Goal: Transaction & Acquisition: Purchase product/service

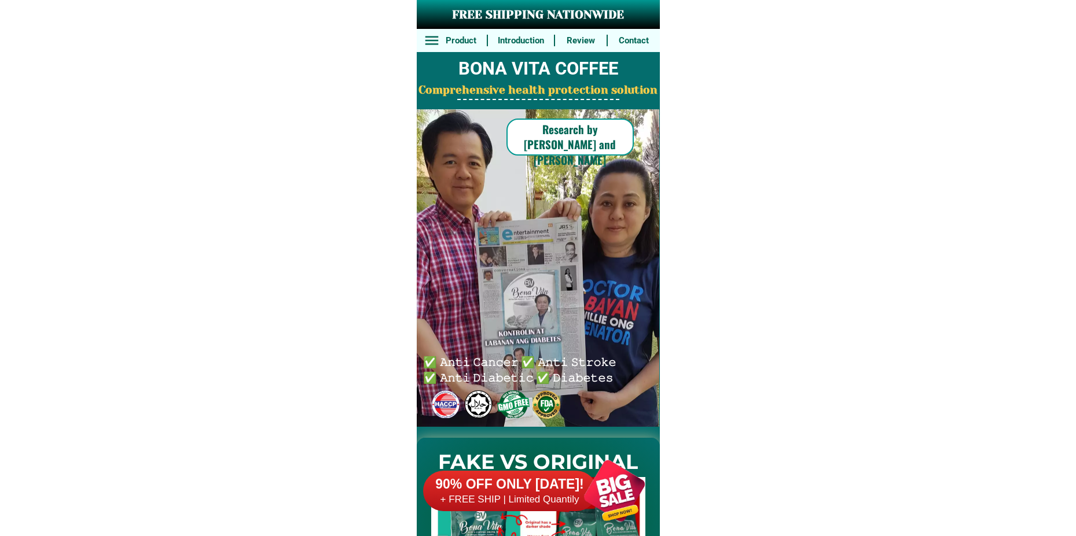
click at [588, 480] on div at bounding box center [614, 491] width 91 height 91
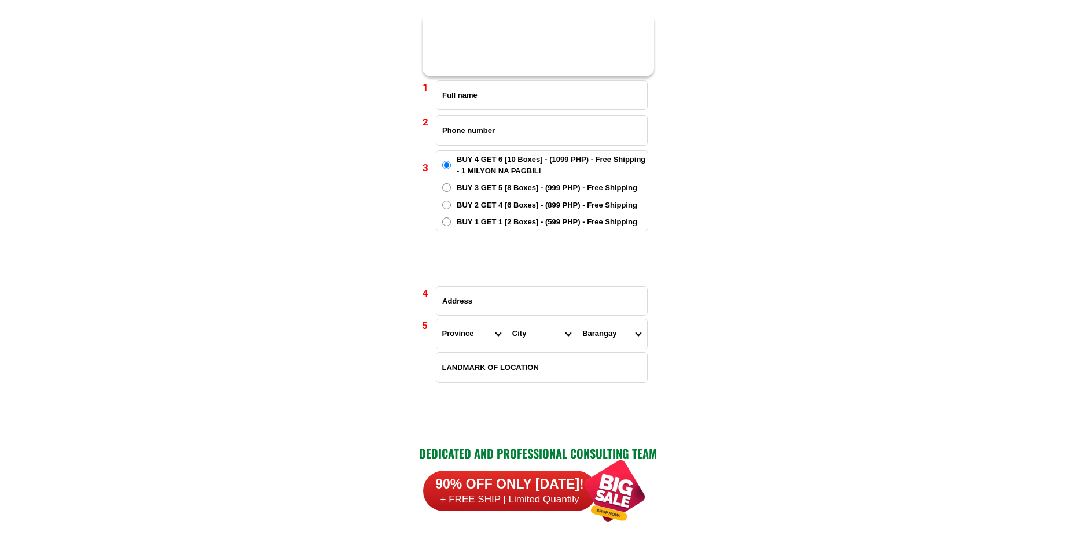
scroll to position [8511, 0]
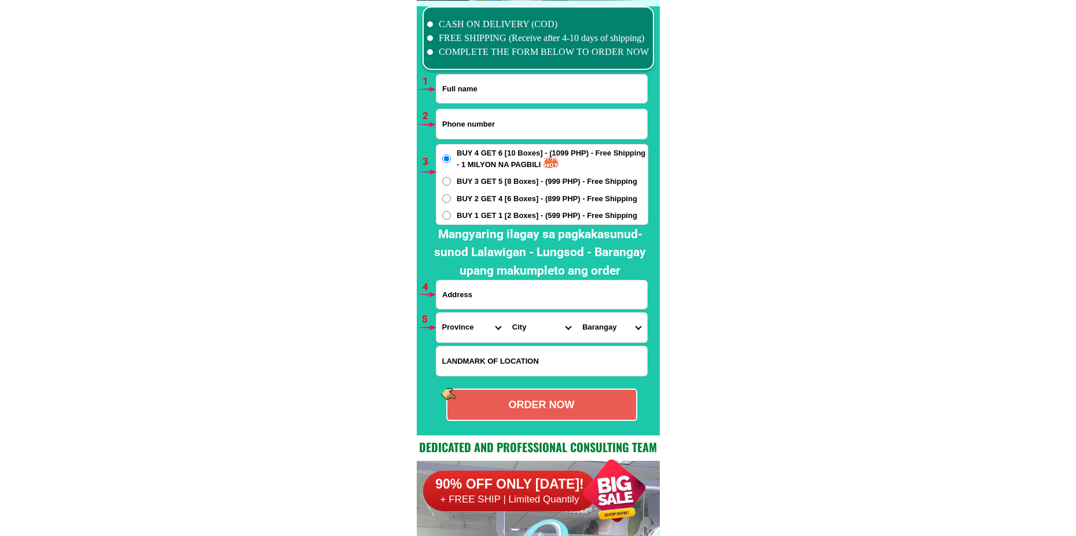
click at [469, 89] on input "Input full_name" at bounding box center [541, 89] width 211 height 28
paste input "[PERSON_NAME]"
type input "[PERSON_NAME]"
click at [482, 128] on input "Input phone_number" at bounding box center [541, 124] width 211 height 30
paste input "O9o86709781"
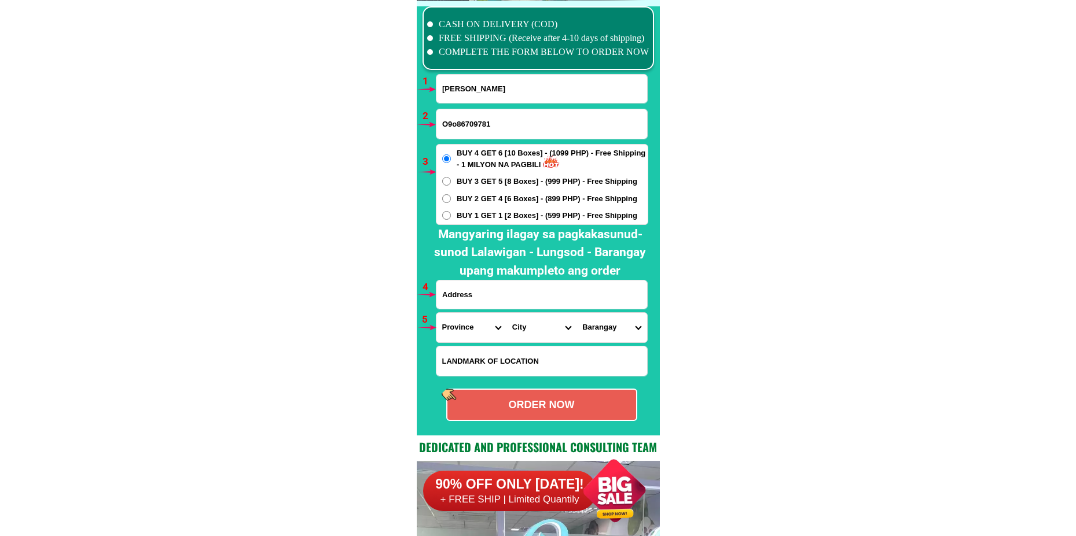
click at [455, 125] on input "O9o86709781" at bounding box center [541, 124] width 211 height 30
drag, startPoint x: 446, startPoint y: 127, endPoint x: 429, endPoint y: 131, distance: 17.4
click at [431, 130] on div "CASH ON DELIVERY (COD) FREE SHIPPING (Receive after 4-10 days of shipping) COMP…" at bounding box center [538, 218] width 243 height 435
type input "09086709781"
click at [466, 197] on span "BUY 2 GET 4 [6 Boxes] - (899 PHP) - Free Shipping" at bounding box center [547, 199] width 181 height 12
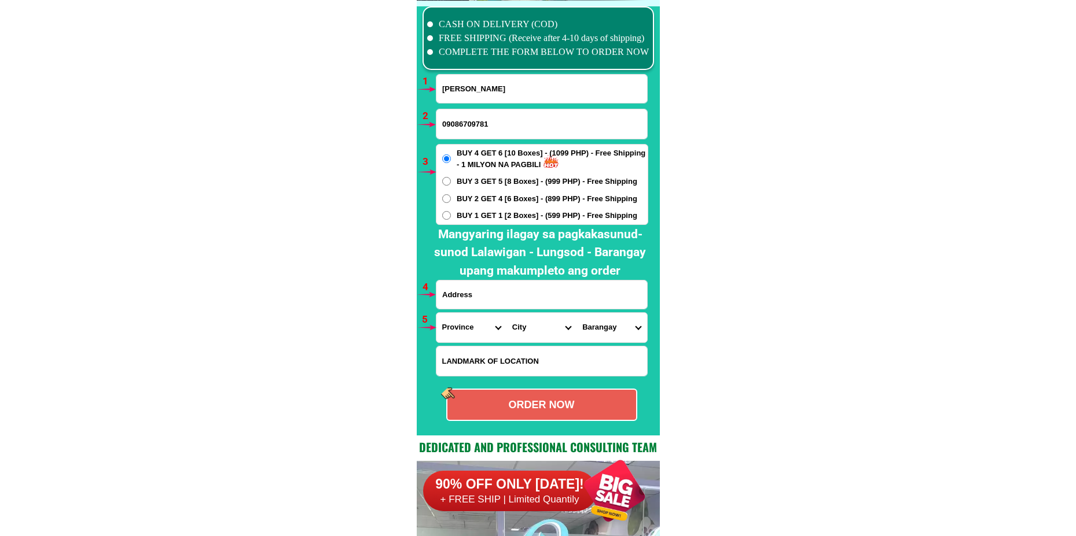
click at [451, 197] on input "BUY 2 GET 4 [6 Boxes] - (899 PHP) - Free Shipping" at bounding box center [446, 198] width 9 height 9
radio input "true"
click at [499, 295] on input "Input address" at bounding box center [541, 295] width 211 height 28
paste input "[PERSON_NAME] [PERSON_NAME] bulacan near [GEOGRAPHIC_DATA]..."
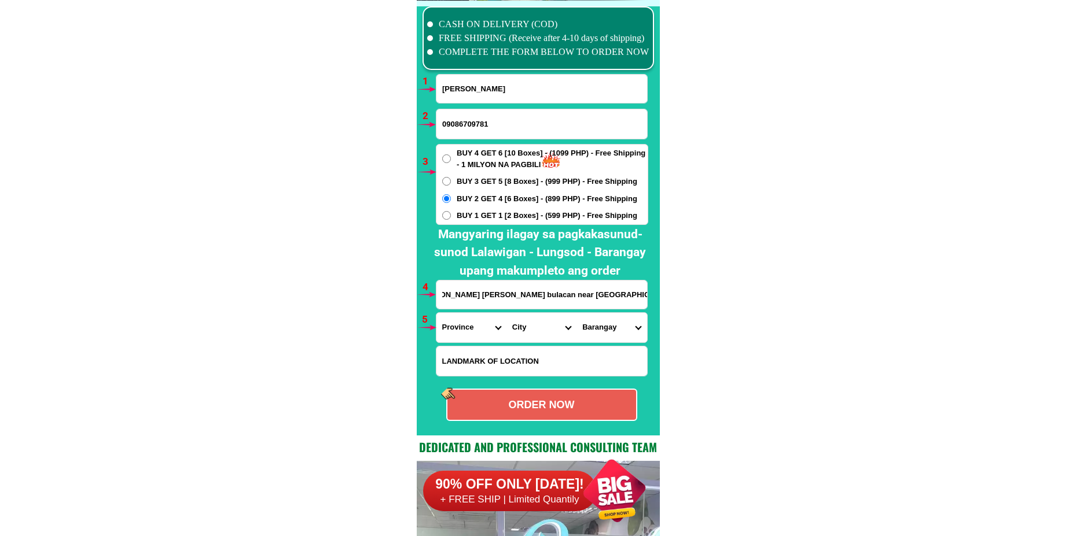
type input "[PERSON_NAME] [PERSON_NAME] bulacan near [GEOGRAPHIC_DATA]..."
click at [473, 330] on select "Province [GEOGRAPHIC_DATA] [GEOGRAPHIC_DATA] [GEOGRAPHIC_DATA] [GEOGRAPHIC_DATA…" at bounding box center [471, 328] width 70 height 30
select select "63_761"
click at [436, 313] on select "Province [GEOGRAPHIC_DATA] [GEOGRAPHIC_DATA] [GEOGRAPHIC_DATA] [GEOGRAPHIC_DATA…" at bounding box center [471, 328] width 70 height 30
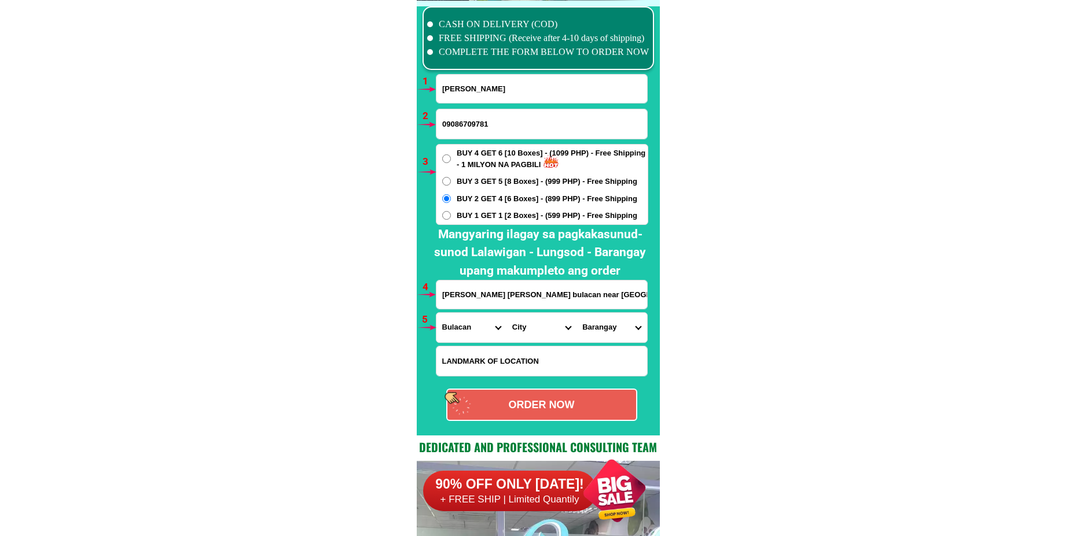
click at [523, 341] on form "[PERSON_NAME] 09086709781 ORDER NOW [PERSON_NAME] [PERSON_NAME] bulacan near [G…" at bounding box center [542, 247] width 213 height 347
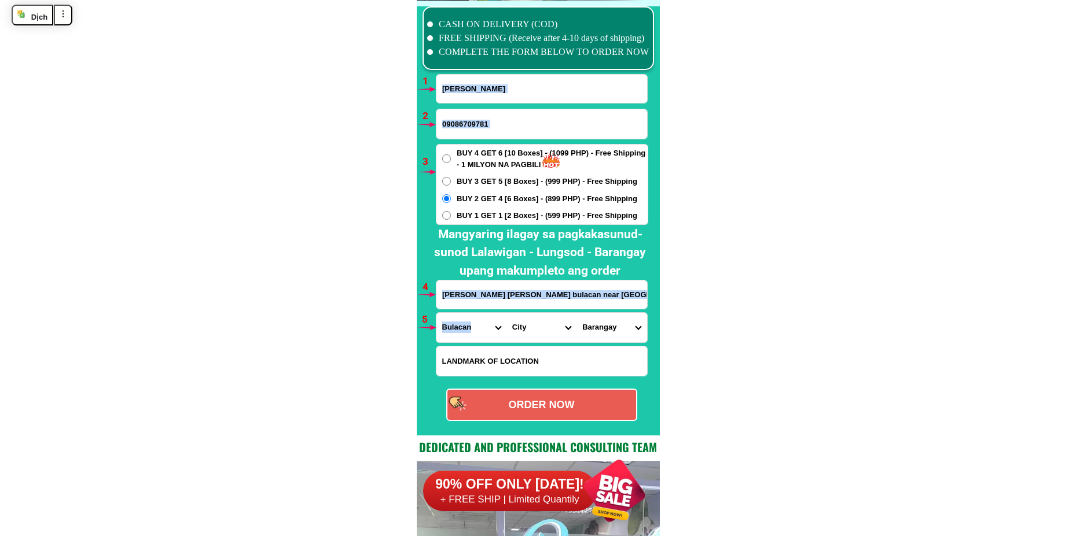
click at [525, 325] on select "City Angat Balagtas [GEOGRAPHIC_DATA] [GEOGRAPHIC_DATA] [GEOGRAPHIC_DATA] [GEOG…" at bounding box center [541, 328] width 70 height 30
select select "63_7619172"
click at [506, 313] on select "City Angat Balagtas [GEOGRAPHIC_DATA] [GEOGRAPHIC_DATA] [GEOGRAPHIC_DATA] [GEOG…" at bounding box center [541, 328] width 70 height 30
click at [596, 318] on select "Barangay Agnaya Bagong silang Banga i Banga ii Bintog Bulihan Culianin Dampol L…" at bounding box center [611, 328] width 70 height 30
select select "63_76191724025"
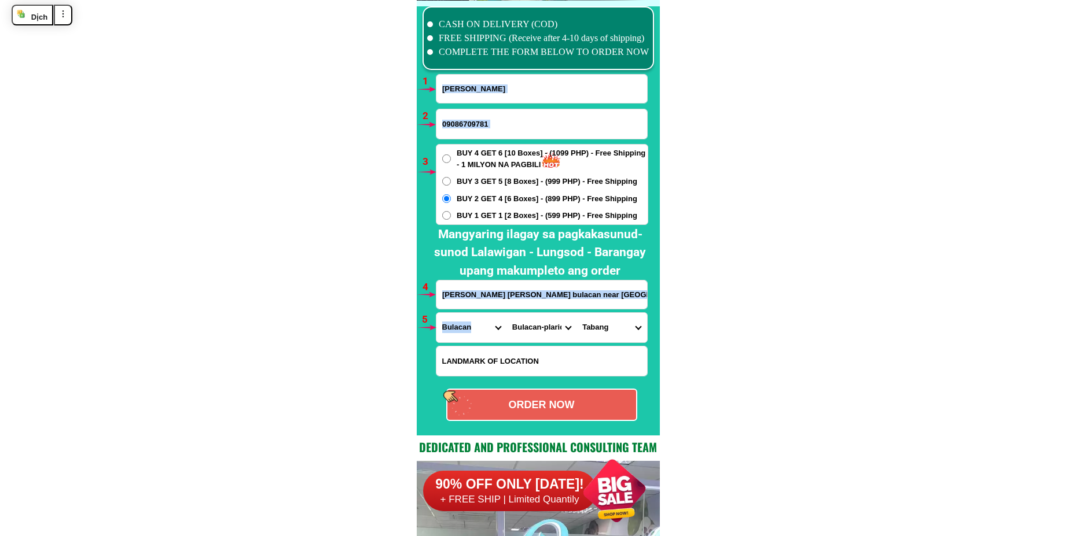
click at [576, 313] on select "Barangay Agnaya Bagong silang Banga i Banga ii Bintog Bulihan Culianin Dampol L…" at bounding box center [611, 328] width 70 height 30
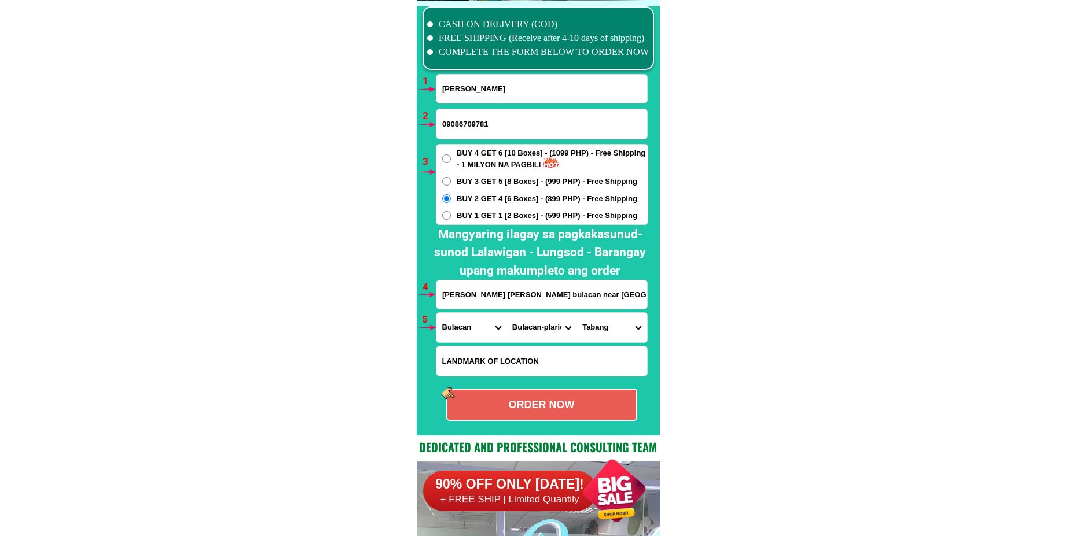
click at [525, 404] on div "ORDER NOW" at bounding box center [541, 406] width 189 height 16
radio input "true"
